Goal: Answer question/provide support: Share knowledge or assist other users

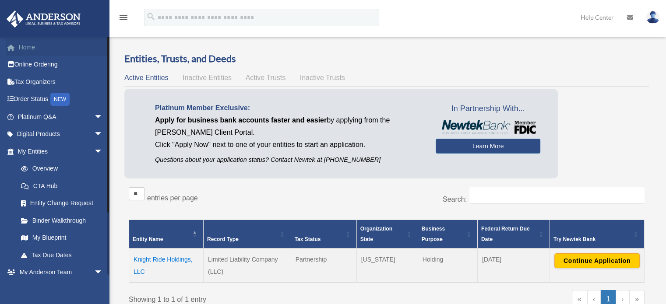
click at [33, 43] on link "Home" at bounding box center [61, 48] width 110 height 18
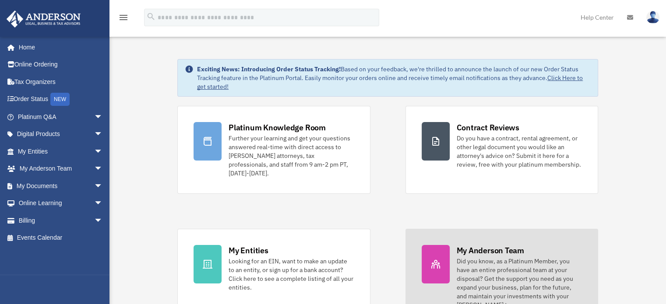
click at [513, 262] on div "Did you know, as a Platinum Member, you have an entire professional team at you…" at bounding box center [519, 283] width 125 height 53
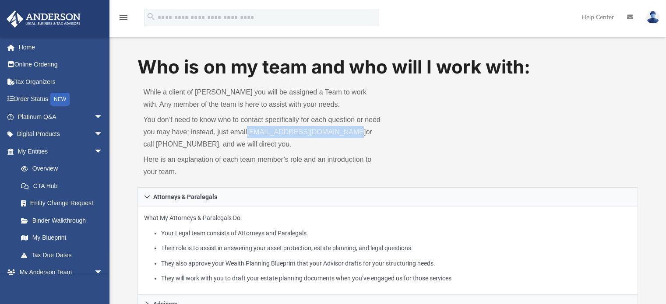
drag, startPoint x: 247, startPoint y: 131, endPoint x: 351, endPoint y: 136, distance: 104.3
click at [351, 136] on p "You don’t need to know who to contact specifically for each question or need yo…" at bounding box center [263, 132] width 238 height 37
click at [44, 274] on link "My [PERSON_NAME] Team arrow_drop_down" at bounding box center [61, 273] width 110 height 18
click at [45, 273] on link "My [PERSON_NAME] Team arrow_drop_down" at bounding box center [61, 273] width 110 height 18
click at [33, 117] on link "Platinum Q&A arrow_drop_down" at bounding box center [61, 117] width 110 height 18
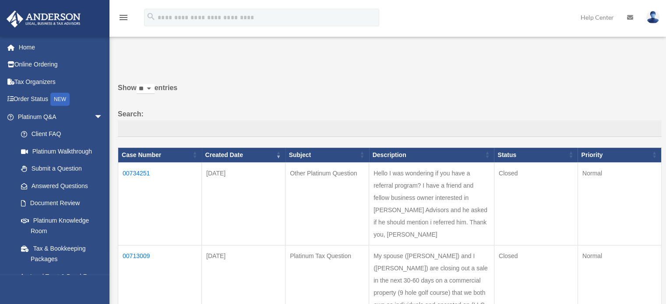
click at [421, 218] on td "Hello I was wondering if you have a referral program? I have a friend and fello…" at bounding box center [431, 203] width 125 height 83
click at [140, 174] on td "00734251" at bounding box center [160, 203] width 84 height 83
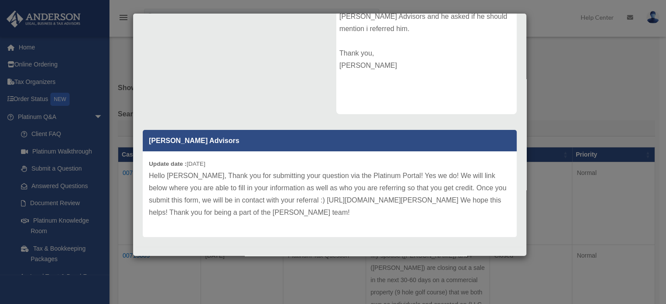
scroll to position [164, 0]
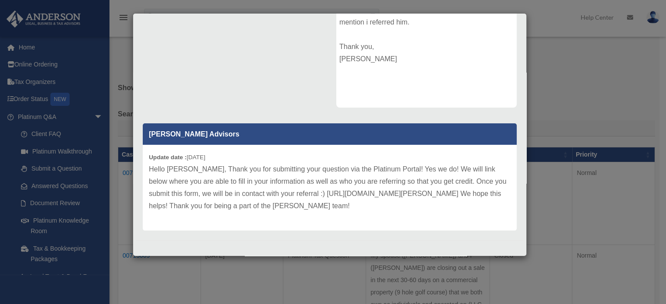
click at [615, 42] on div "Case Detail × Other Platinum Question Case Number 00734251 Created Date Septemb…" at bounding box center [333, 152] width 666 height 304
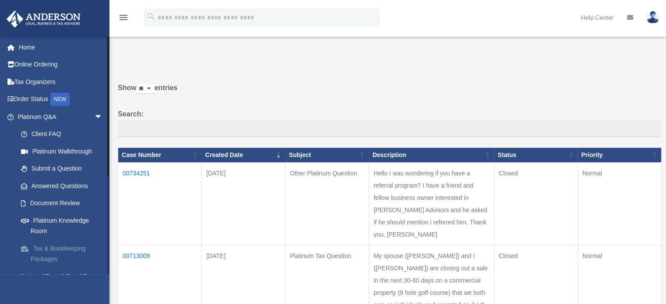
click at [50, 247] on link "Tax & Bookkeeping Packages" at bounding box center [64, 254] width 104 height 28
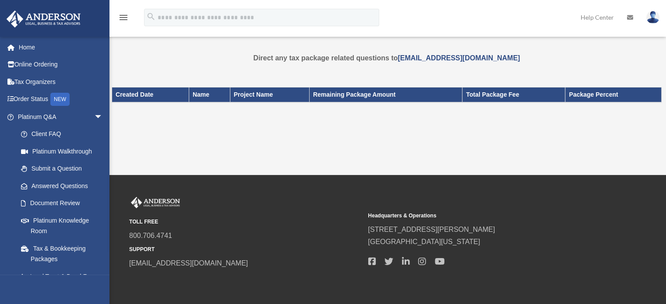
click at [303, 120] on div "Created Date Name Project Name Remaining Package Amount Total Package Fee Packa…" at bounding box center [387, 107] width 550 height 61
click at [32, 46] on link "Home" at bounding box center [61, 48] width 110 height 18
